Goal: Use online tool/utility

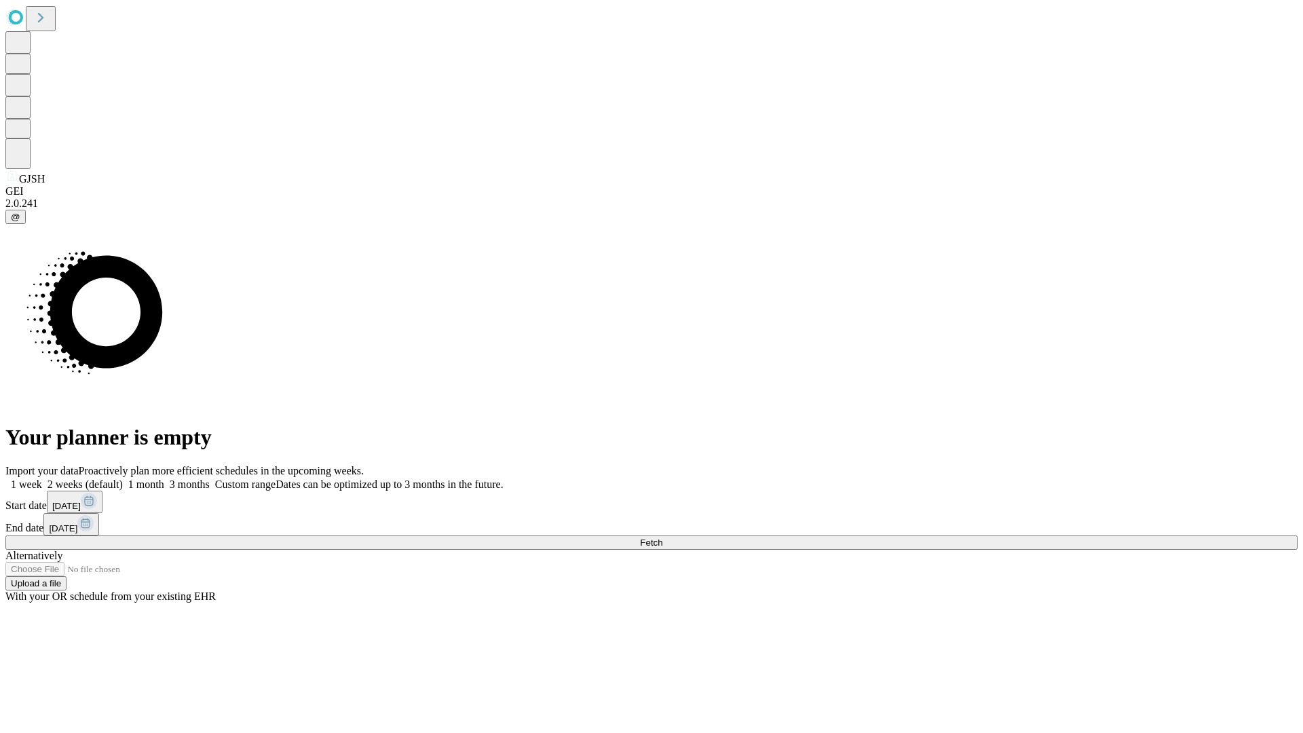
click at [662, 537] on span "Fetch" at bounding box center [651, 542] width 22 height 10
